Goal: Transaction & Acquisition: Download file/media

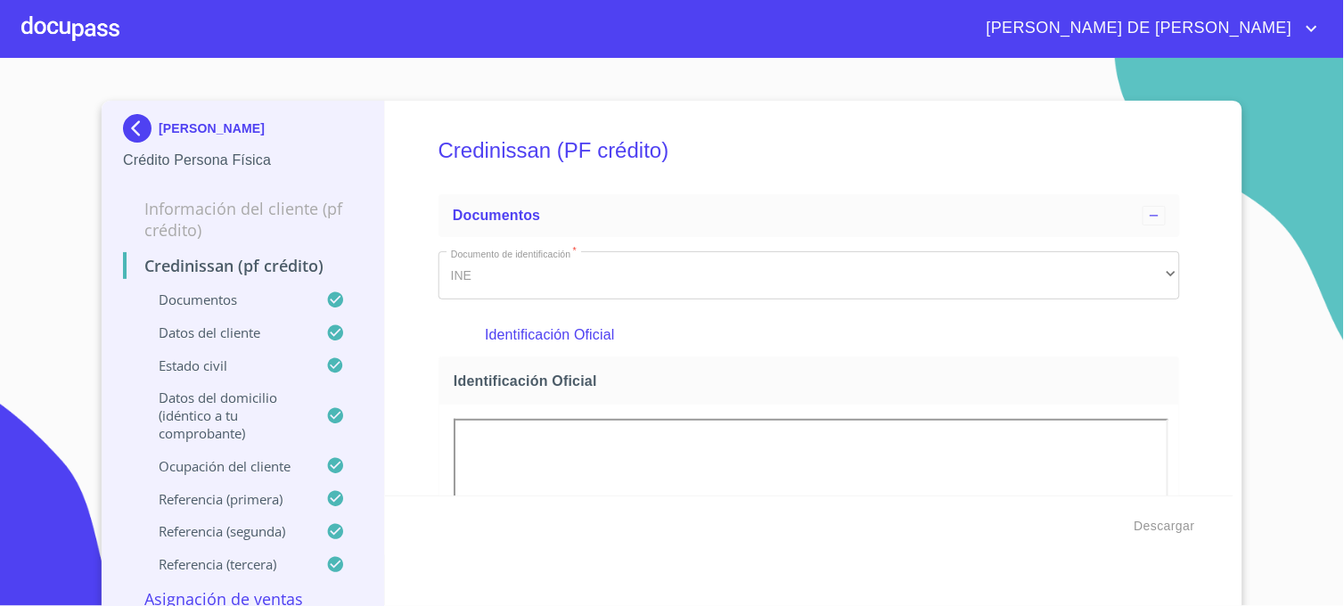
click at [137, 135] on img at bounding box center [141, 128] width 36 height 29
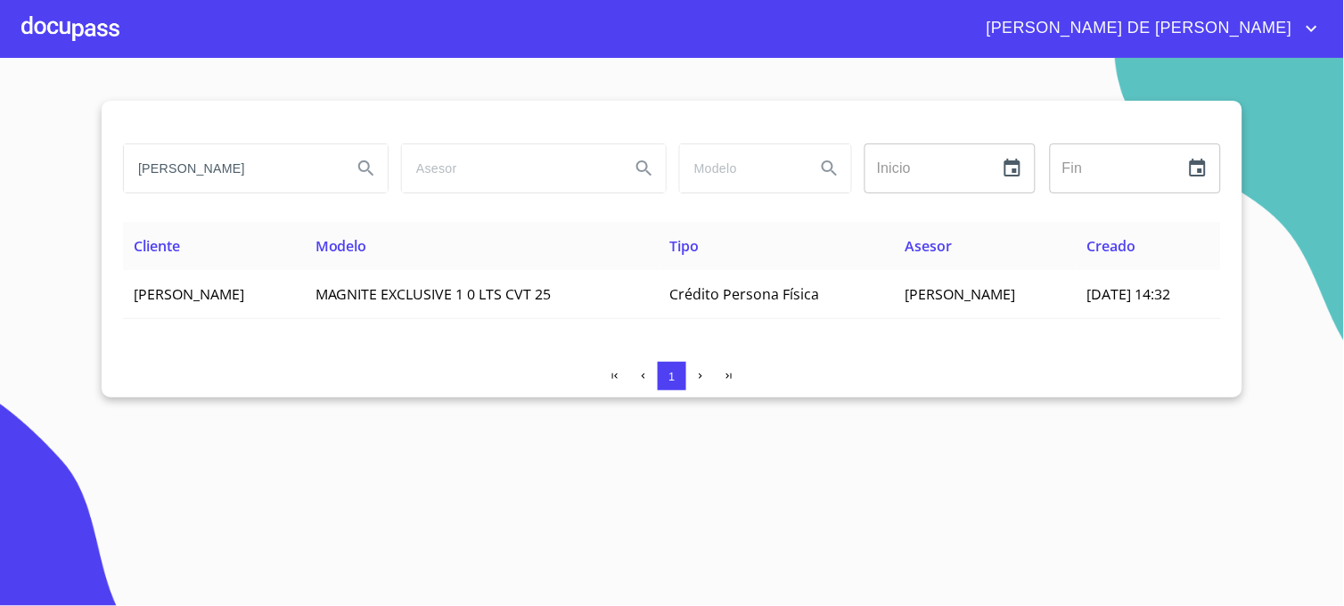
drag, startPoint x: 267, startPoint y: 173, endPoint x: 4, endPoint y: 171, distance: 263.8
click at [4, 171] on section "[PERSON_NAME] Inicio ​ Fin ​ Cliente Modelo Tipo Asesor Creado [PERSON_NAME] MA…" at bounding box center [672, 332] width 1344 height 548
type input "[PERSON_NAME]"
click at [374, 166] on icon "Search" at bounding box center [366, 168] width 21 height 21
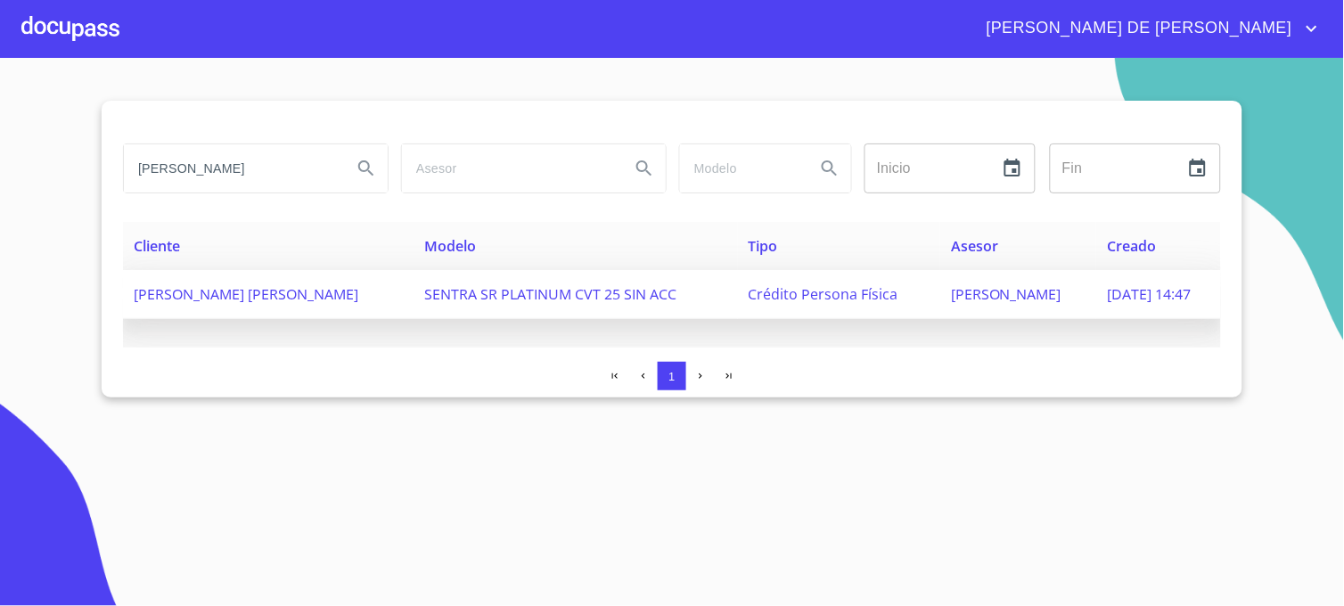
click at [809, 298] on span "Crédito Persona Física" at bounding box center [824, 294] width 150 height 20
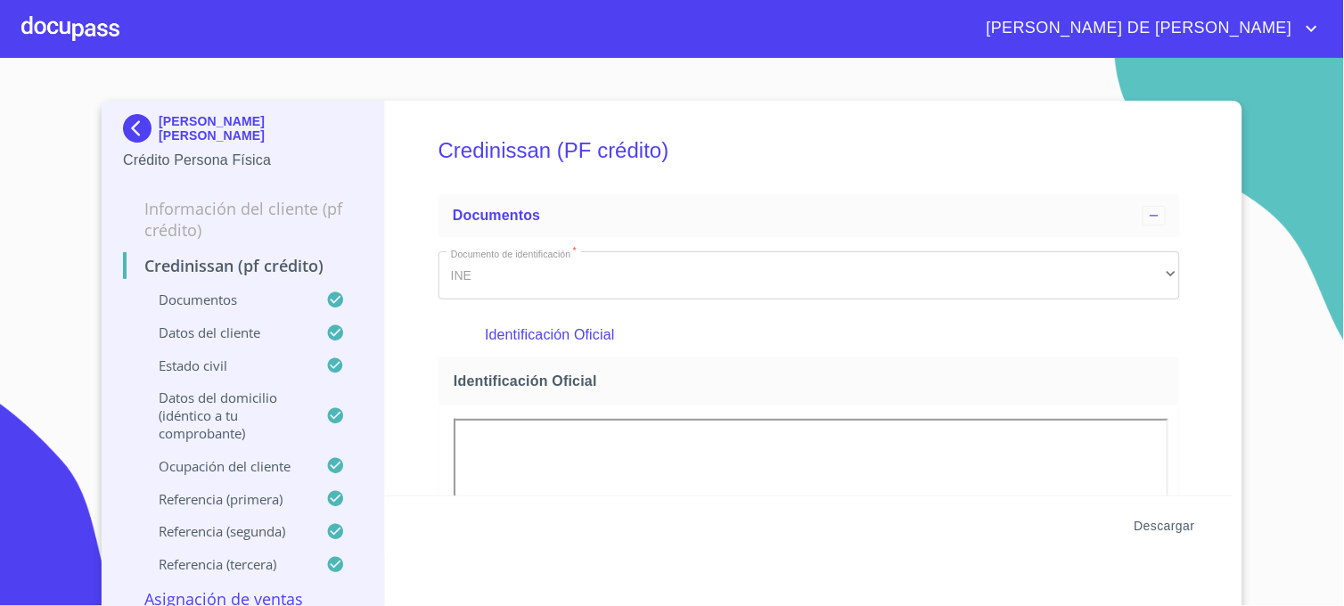
click at [1168, 529] on span "Descargar" at bounding box center [1165, 526] width 61 height 22
